Goal: Task Accomplishment & Management: Manage account settings

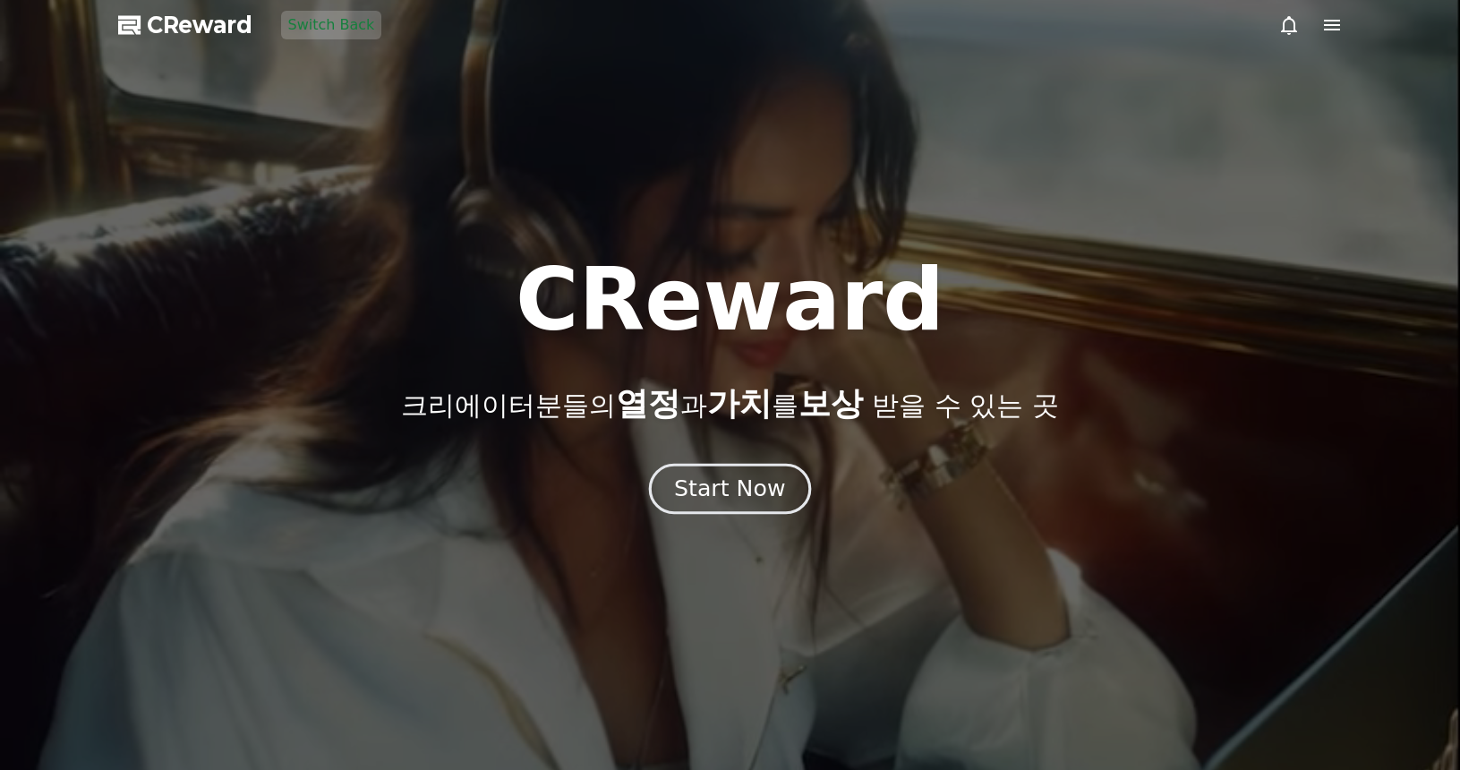
click at [719, 473] on button "Start Now" at bounding box center [730, 489] width 162 height 51
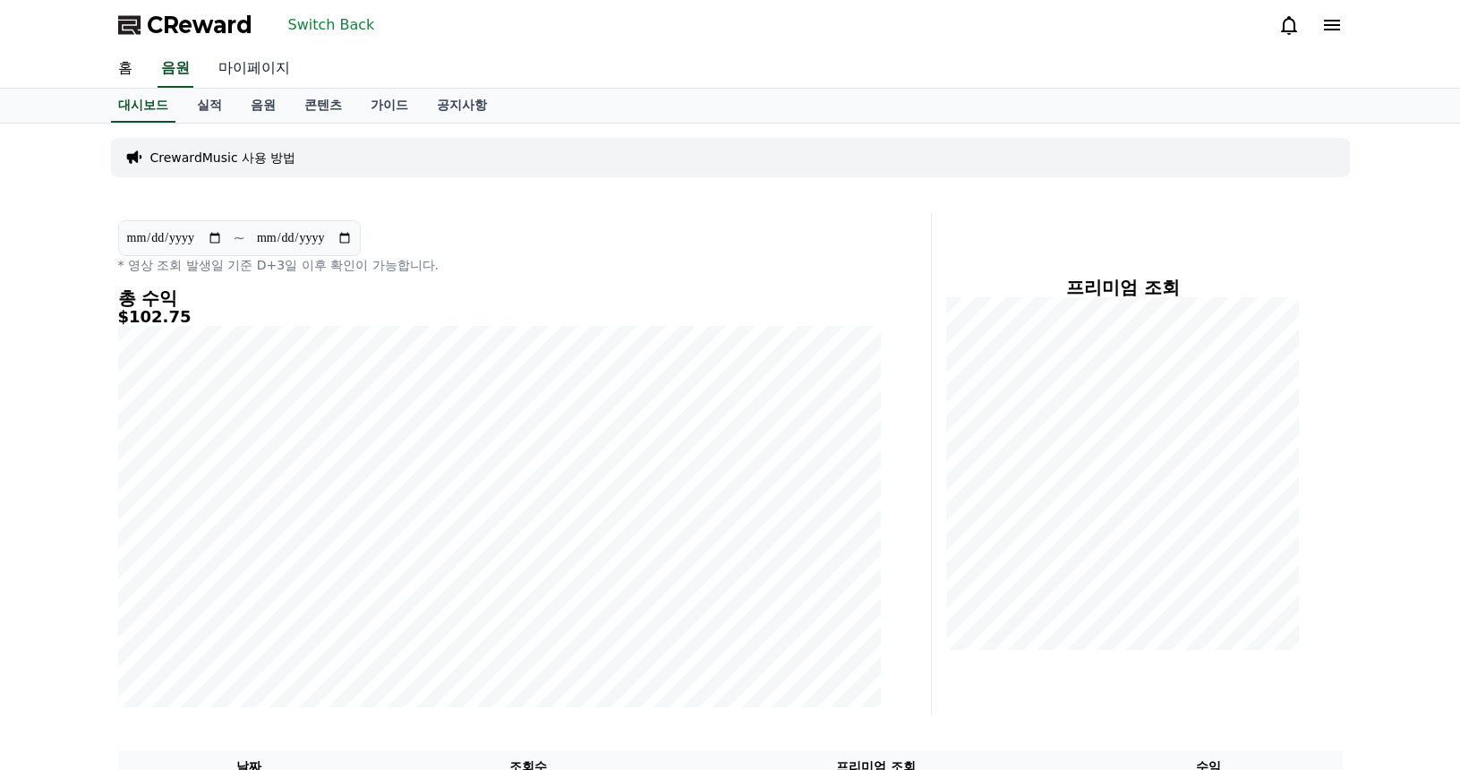
click at [265, 79] on link "마이페이지" at bounding box center [254, 69] width 100 height 38
select select "**********"
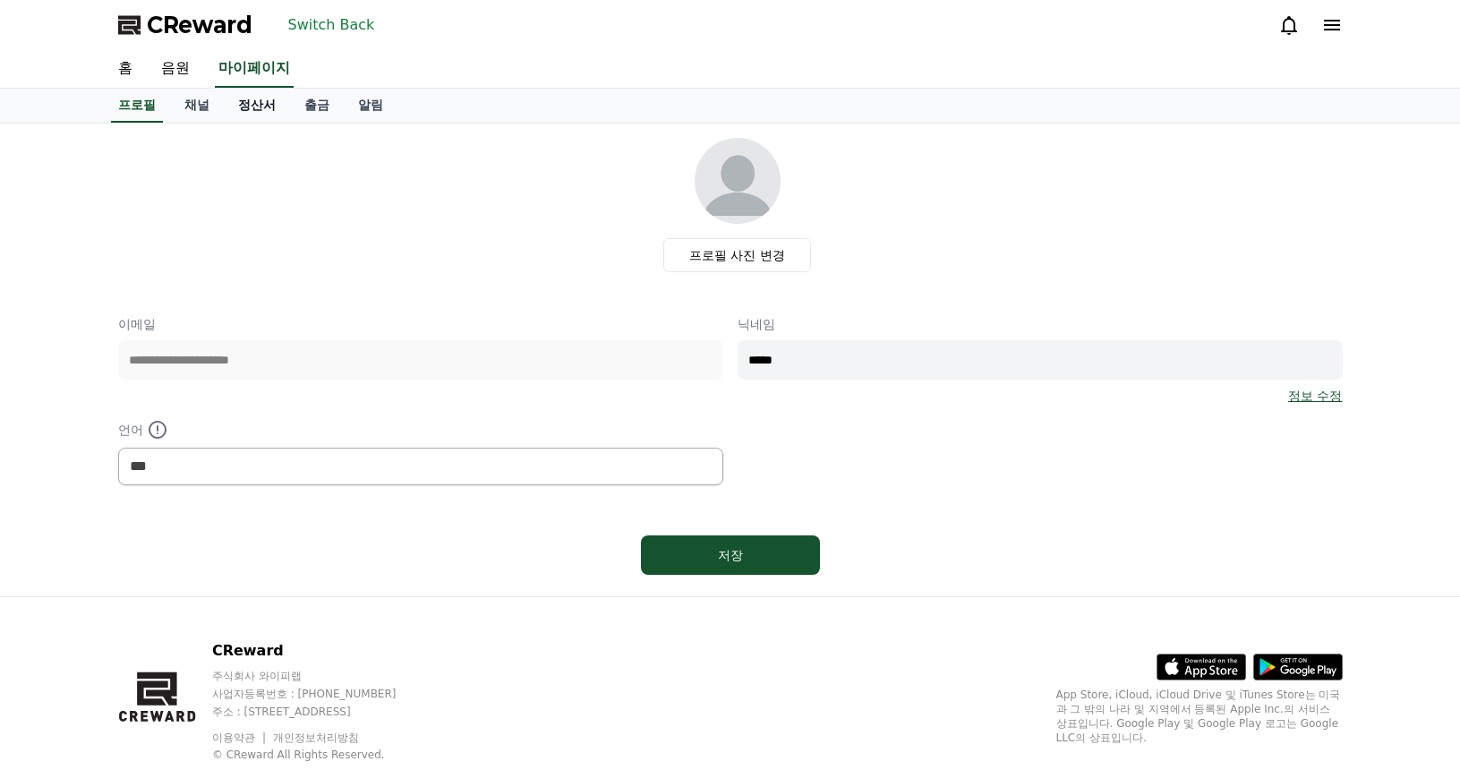
click at [261, 109] on link "정산서" at bounding box center [257, 106] width 66 height 34
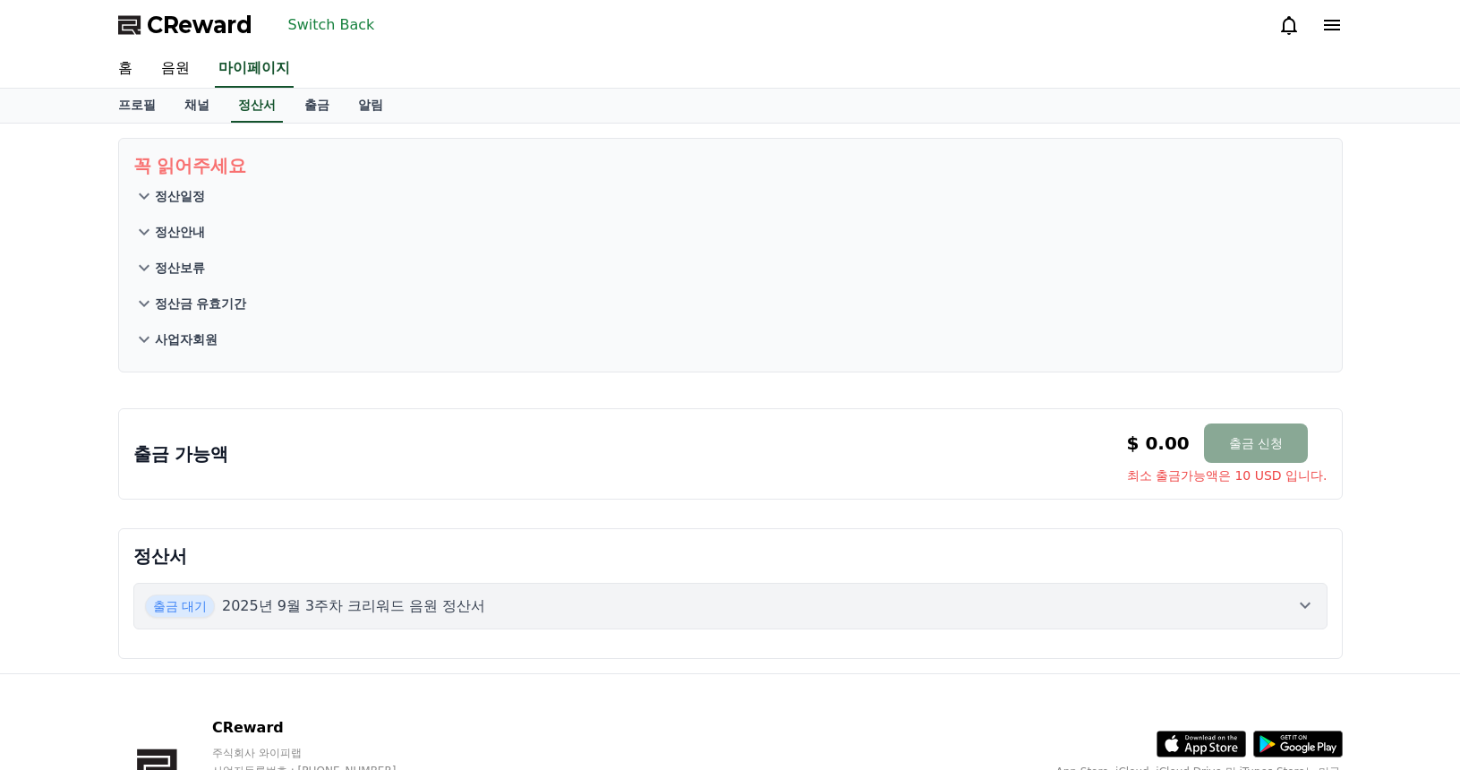
click at [209, 336] on p "사업자회원" at bounding box center [186, 339] width 63 height 18
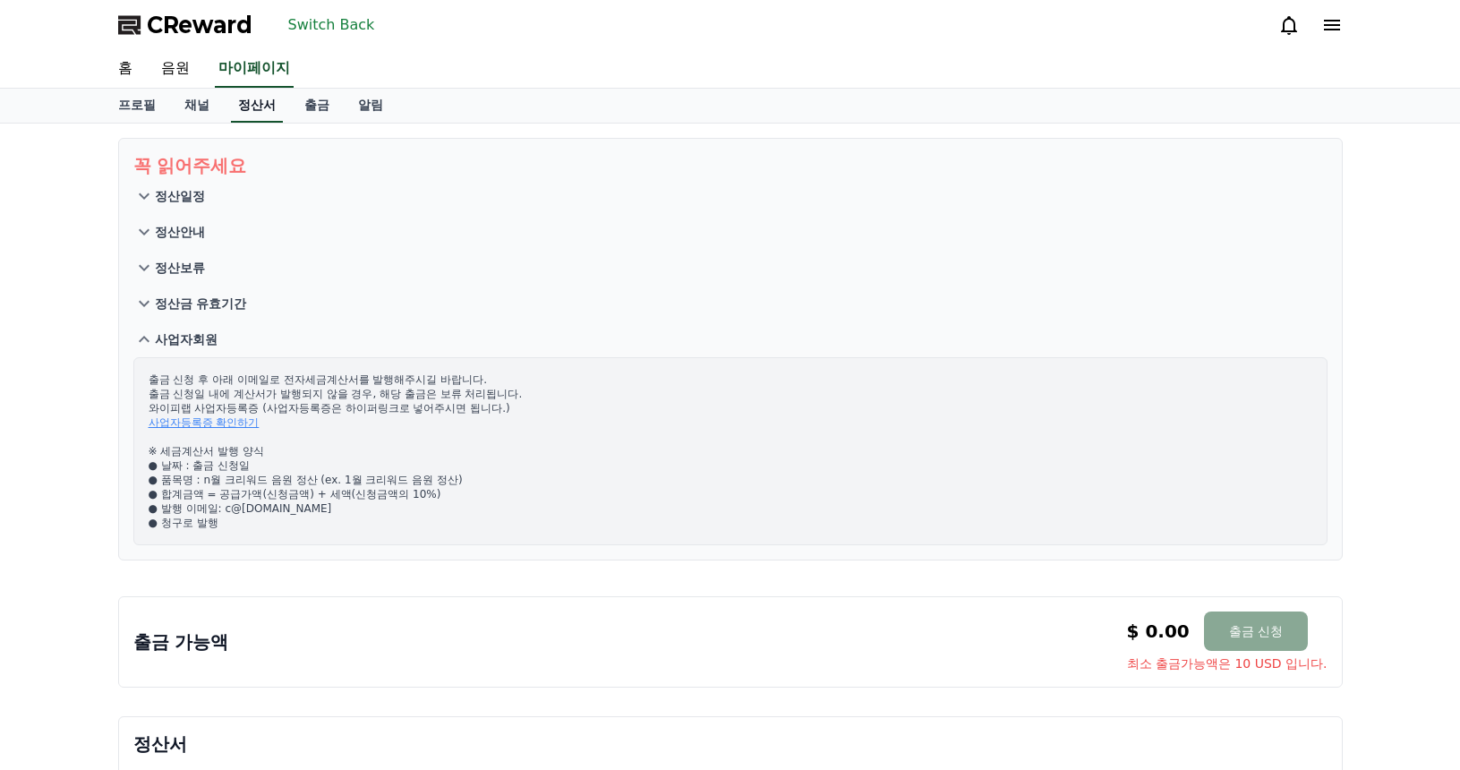
click at [266, 107] on link "정산서" at bounding box center [257, 106] width 52 height 34
click at [331, 112] on link "출금" at bounding box center [317, 106] width 54 height 34
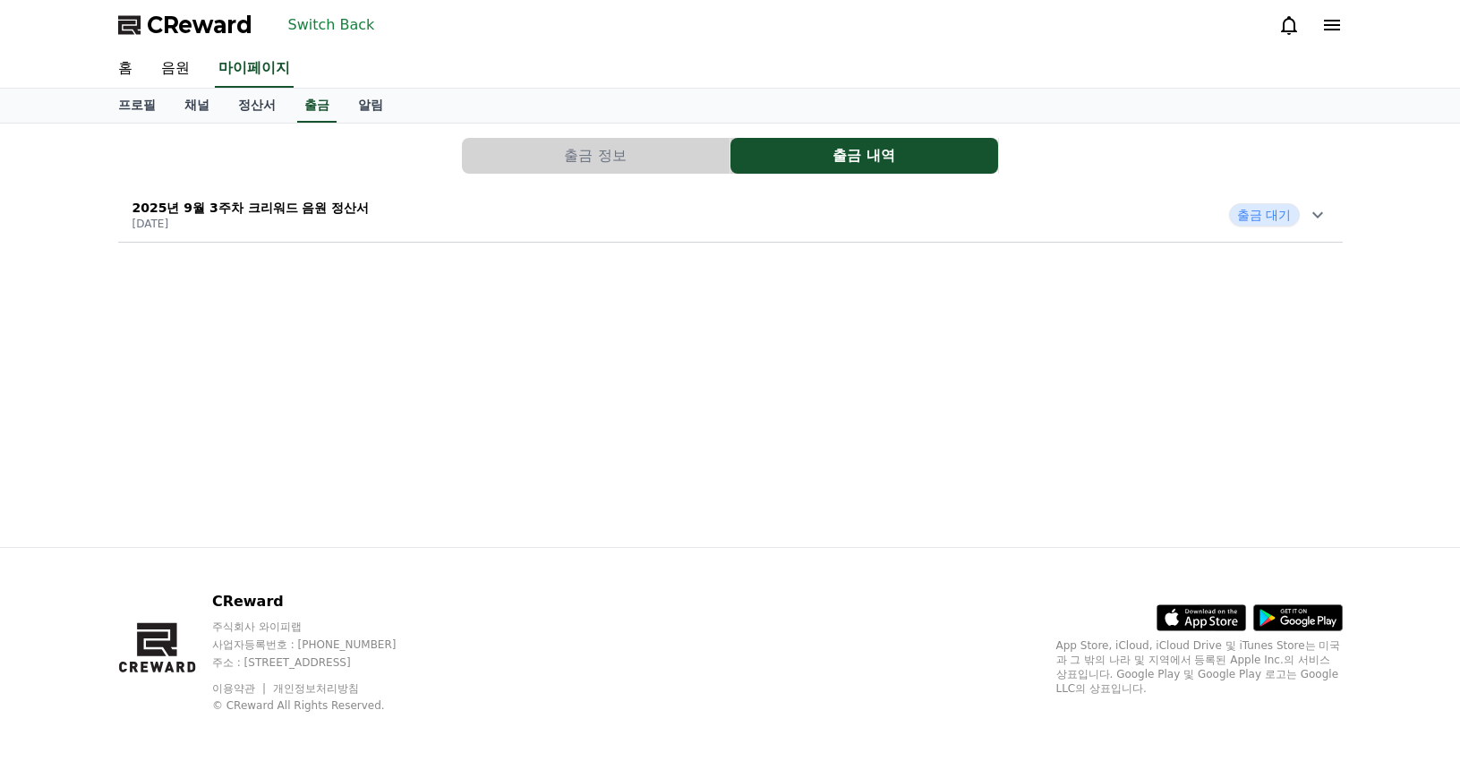
click at [548, 156] on button "출금 정보" at bounding box center [596, 156] width 268 height 36
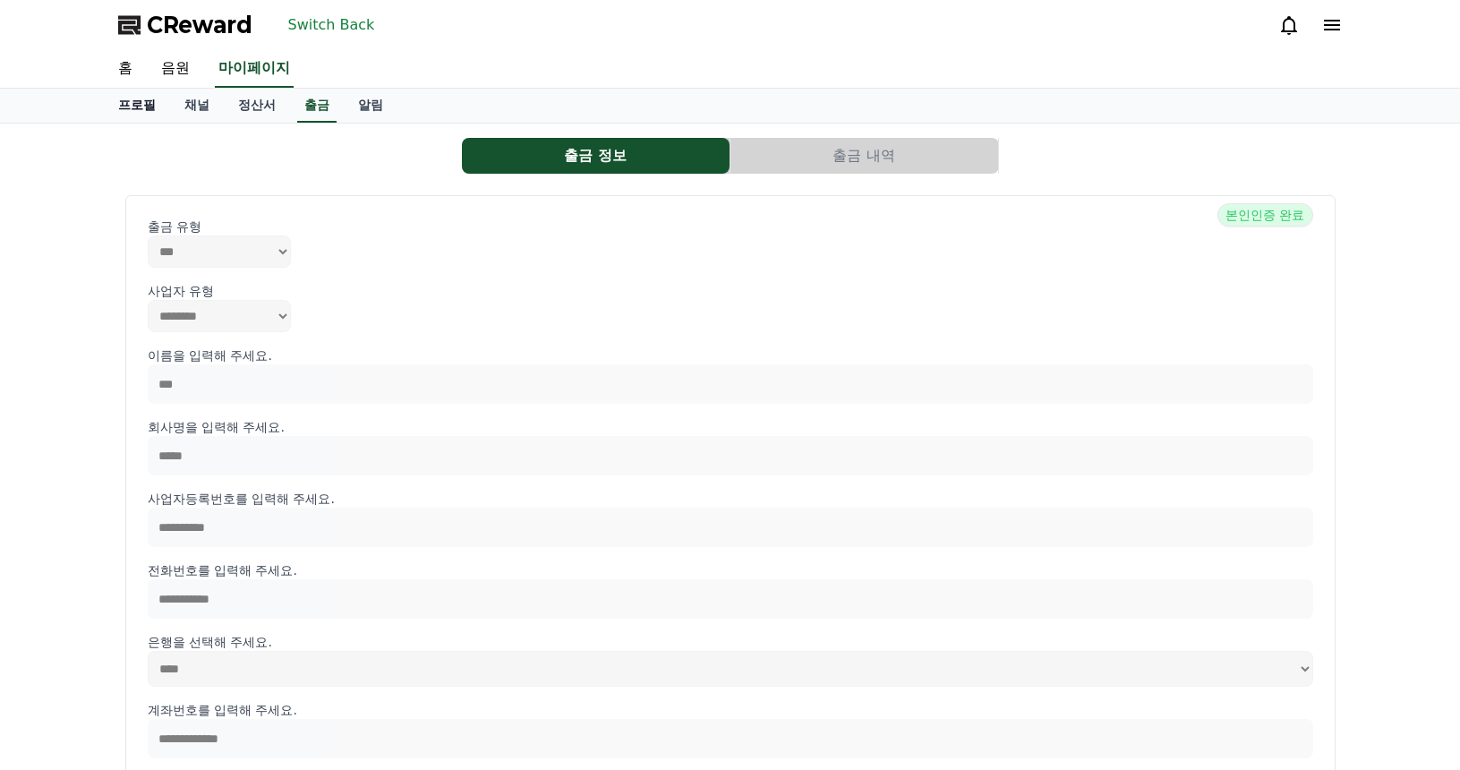
click at [133, 97] on link "프로필" at bounding box center [137, 106] width 66 height 34
select select "**********"
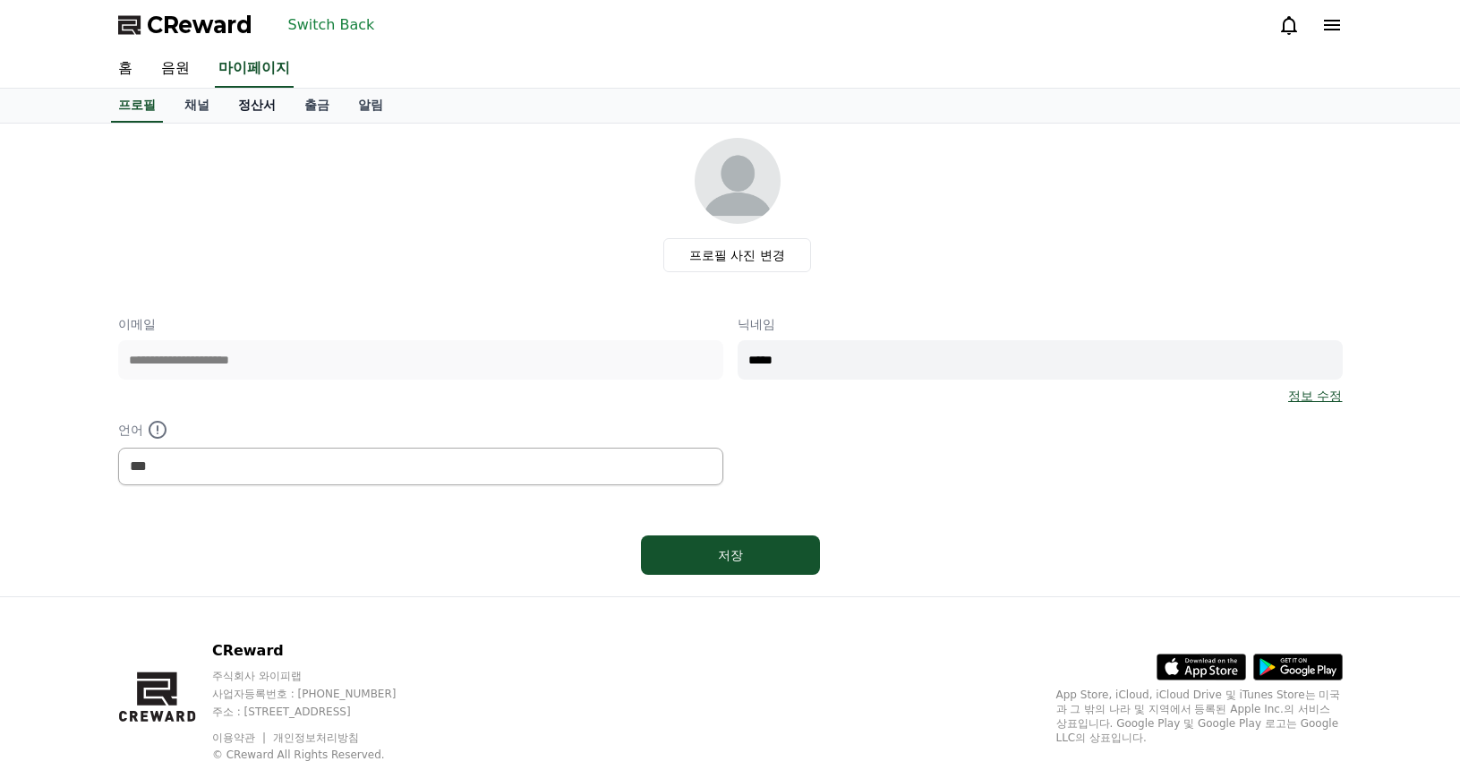
click at [258, 119] on link "정산서" at bounding box center [257, 106] width 66 height 34
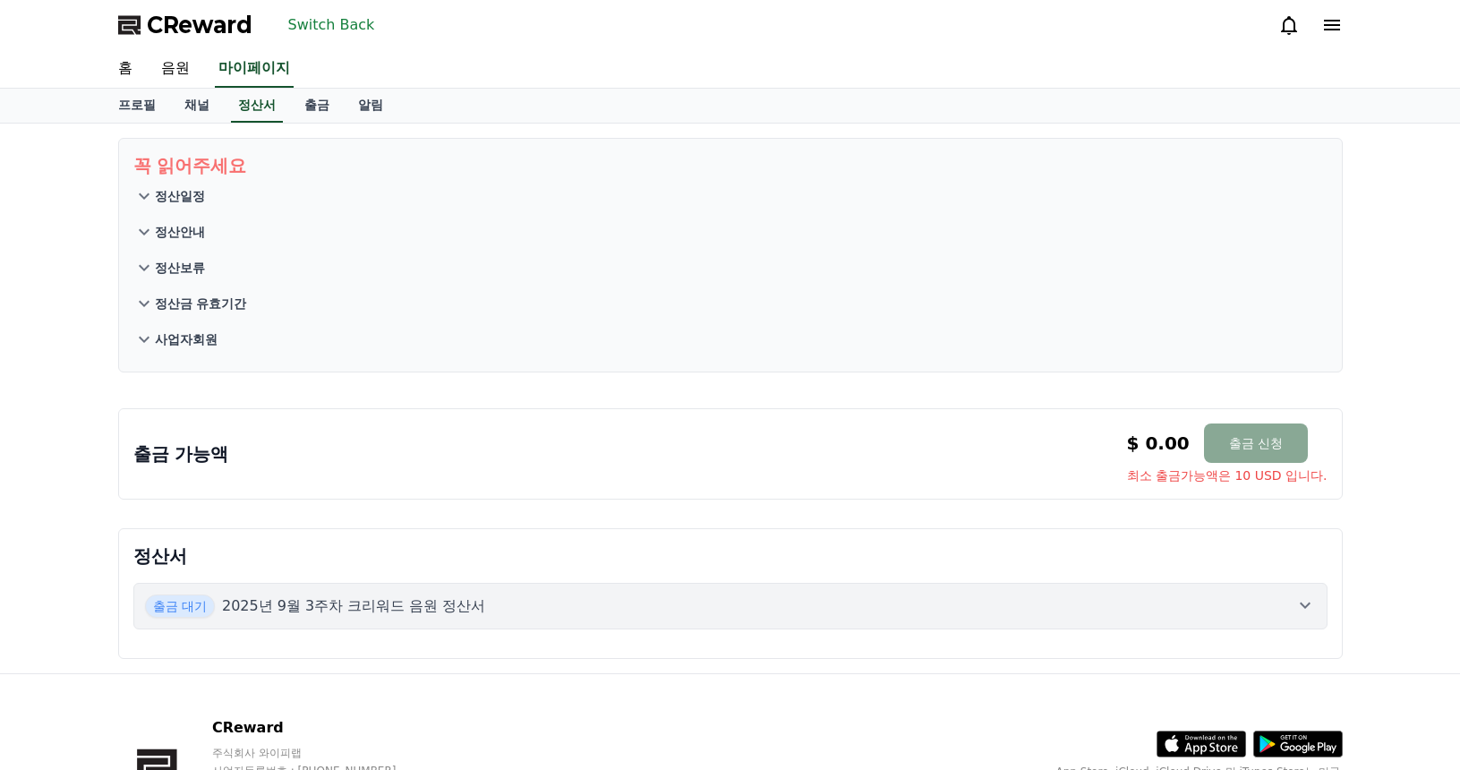
click at [184, 355] on button "사업자회원" at bounding box center [730, 339] width 1194 height 36
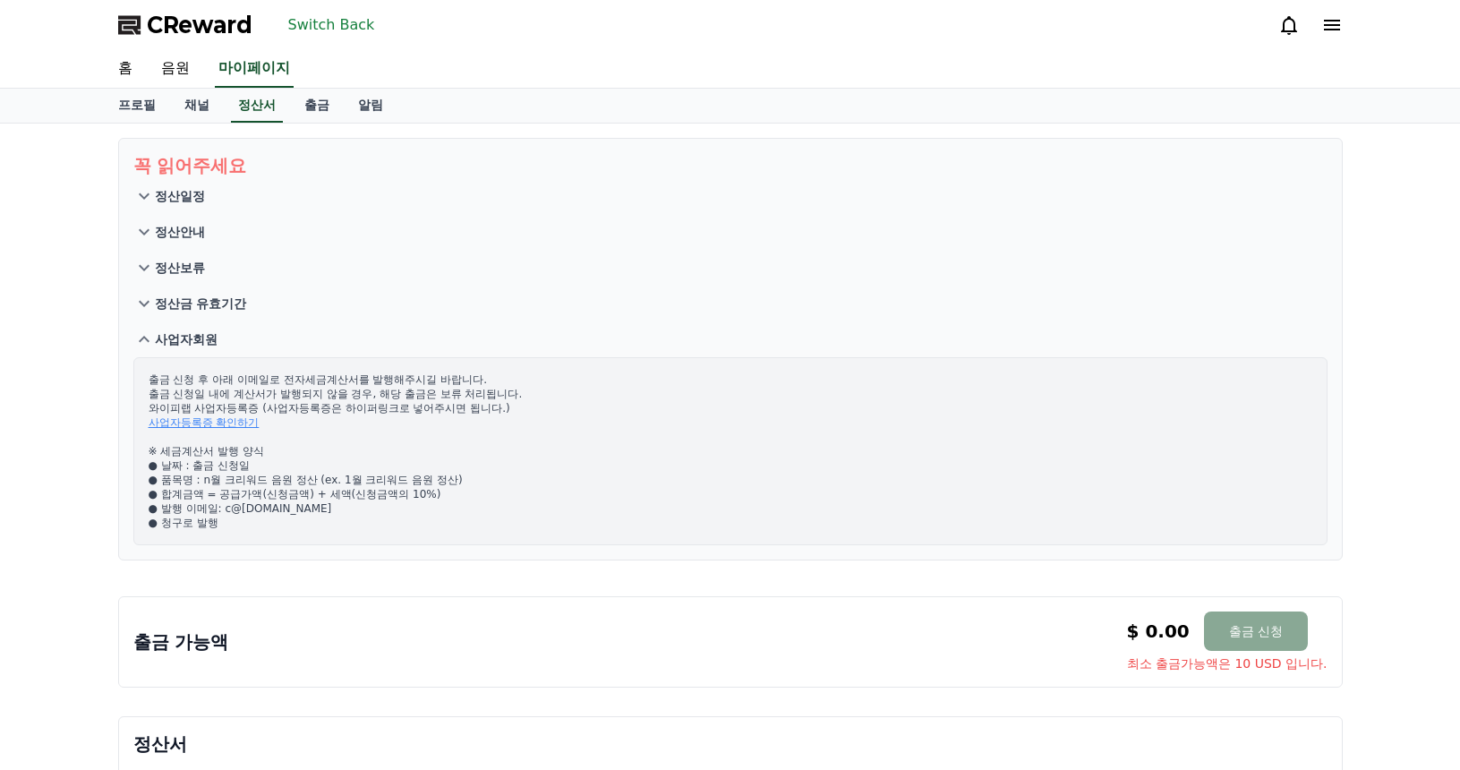
click at [295, 7] on div "CReward Switch Back" at bounding box center [730, 25] width 1253 height 50
click at [313, 20] on button "Switch Back" at bounding box center [331, 25] width 101 height 29
